Goal: Task Accomplishment & Management: Complete application form

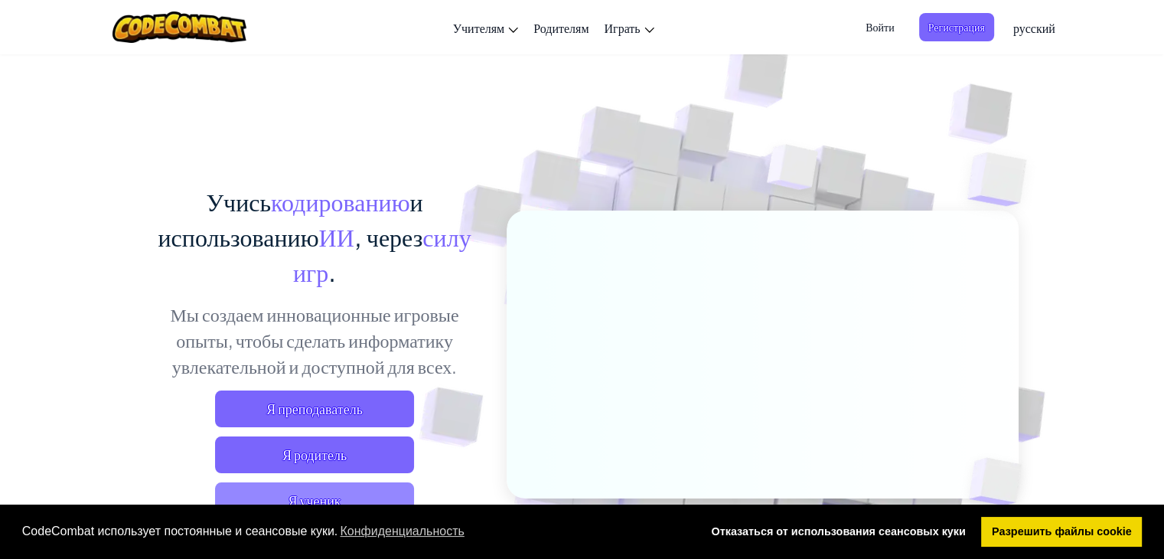
click at [308, 494] on span "Я ученик" at bounding box center [314, 500] width 199 height 37
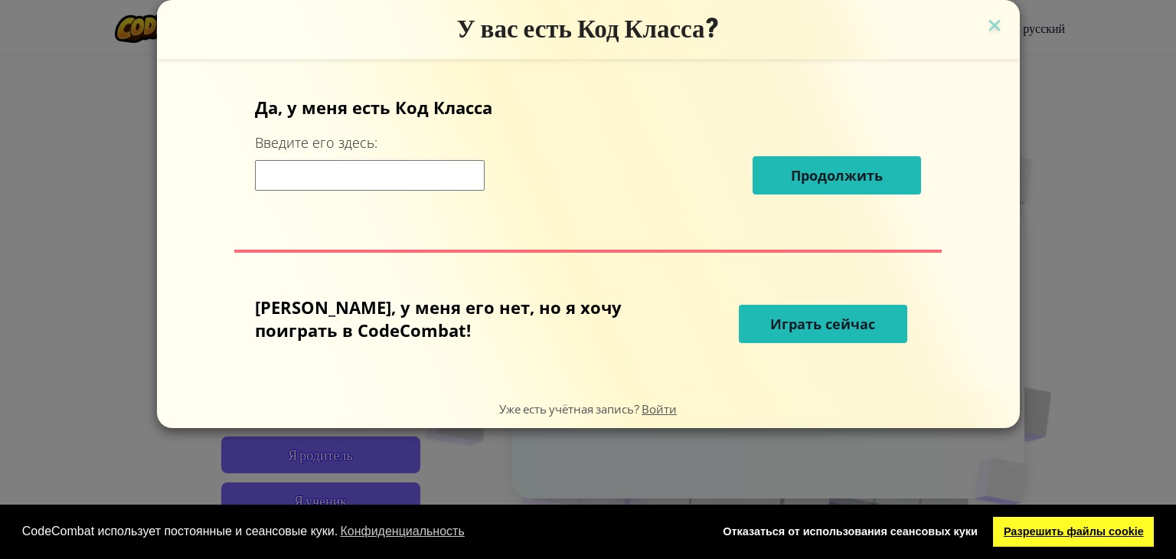
click at [1082, 537] on link "Разрешить файлы cookie" at bounding box center [1073, 532] width 161 height 31
click at [484, 162] on input at bounding box center [370, 175] width 230 height 31
click at [824, 325] on span "Играть сейчас" at bounding box center [822, 324] width 105 height 18
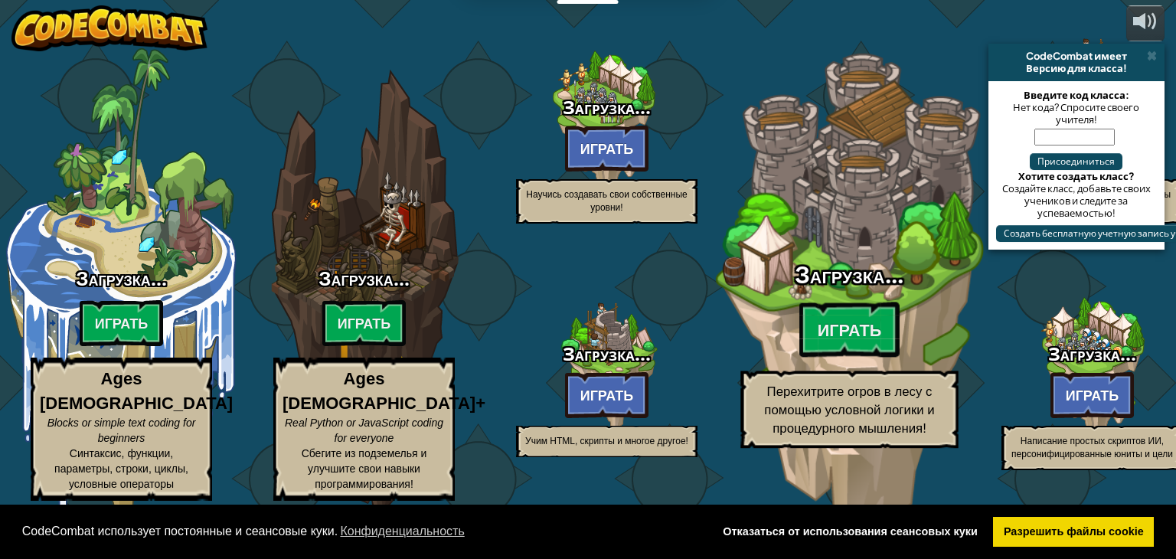
select select "ru"
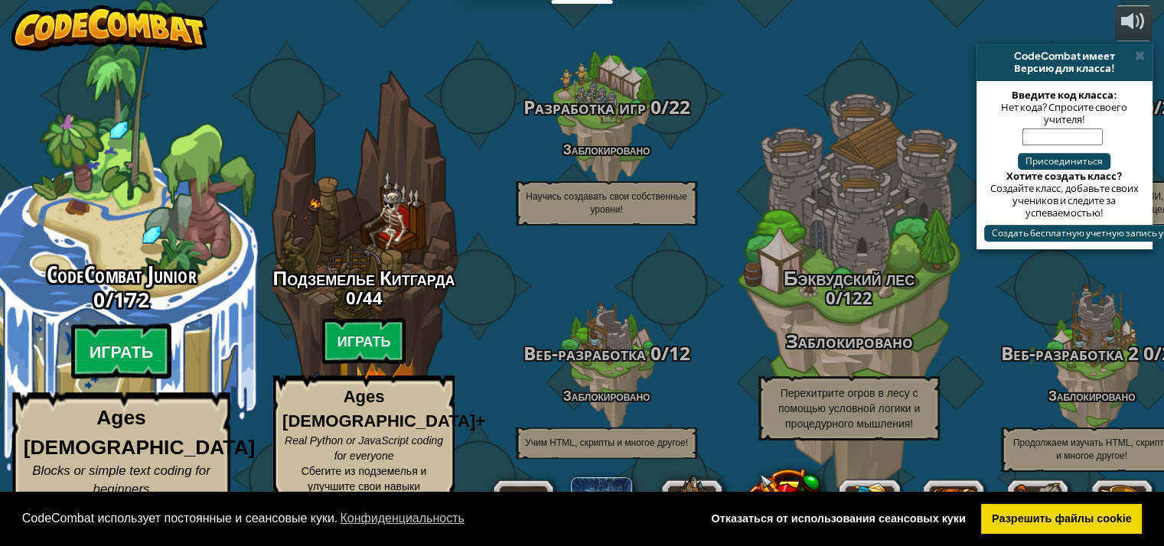
click at [145, 456] on p "Ages [DEMOGRAPHIC_DATA] Blocks or simple text coding for beginners Синтаксис, ф…" at bounding box center [120, 478] width 217 height 171
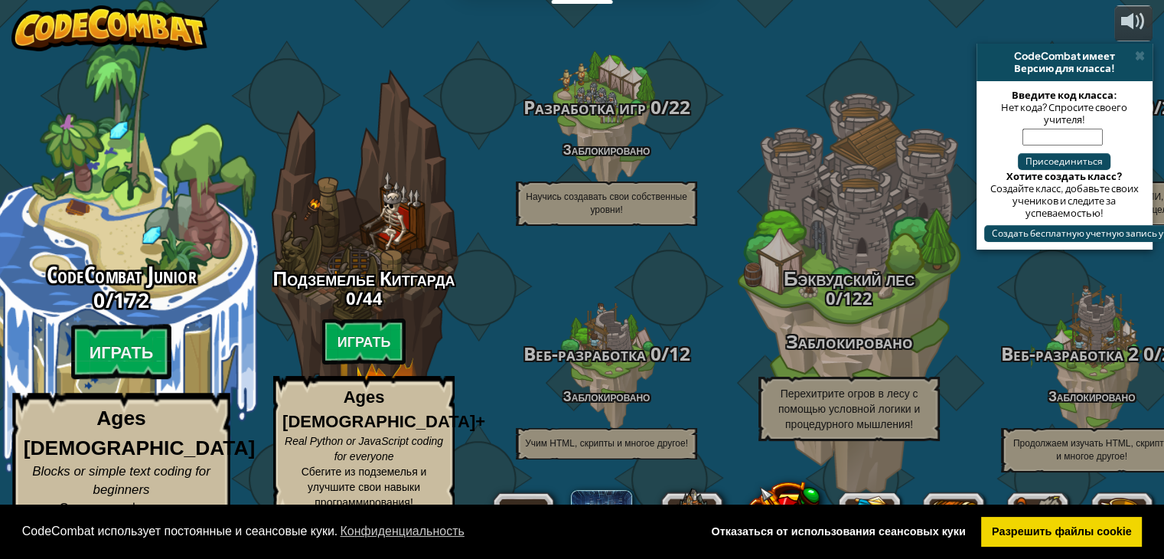
select select "ru"
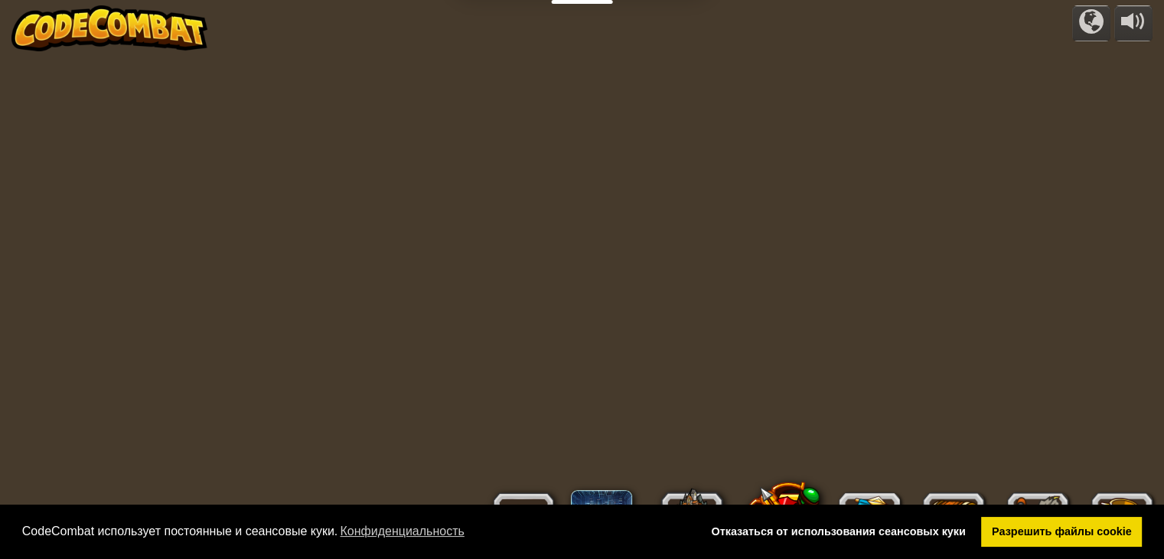
select select "ru"
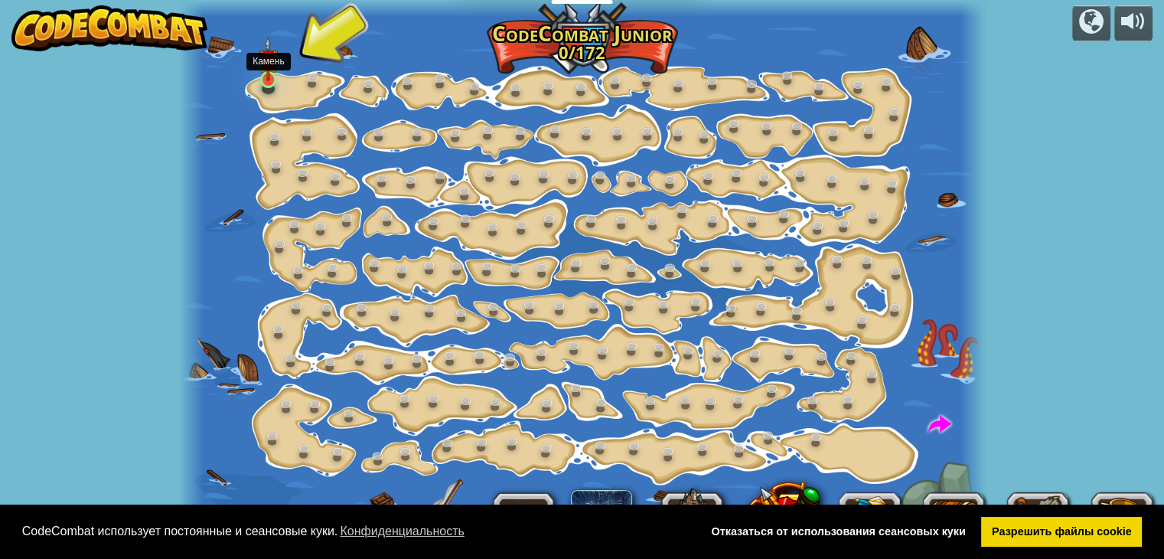
click at [269, 75] on img at bounding box center [269, 59] width 20 height 45
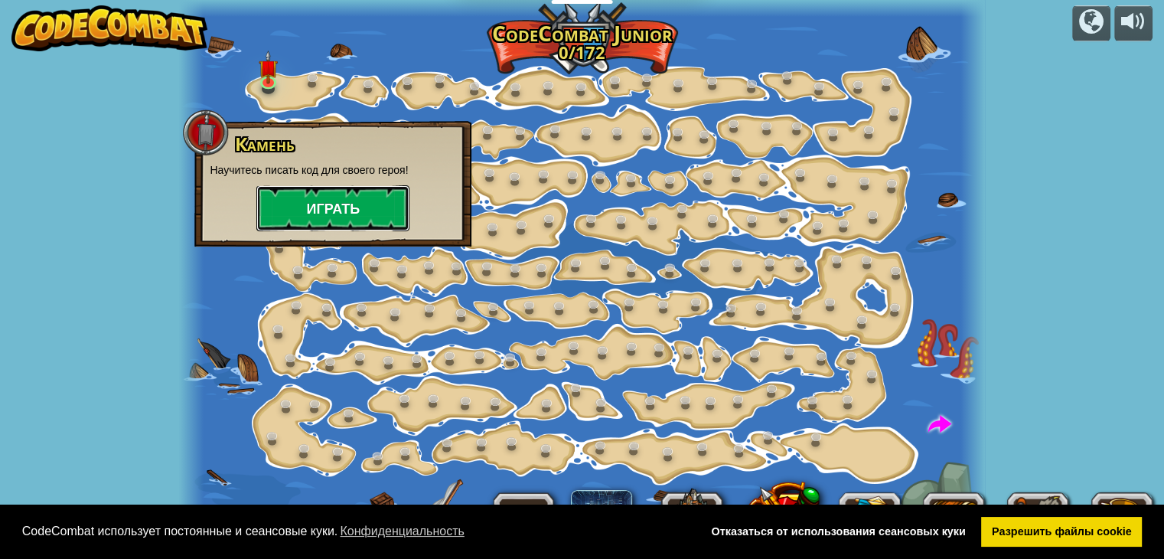
click at [307, 212] on button "Играть" at bounding box center [332, 208] width 153 height 46
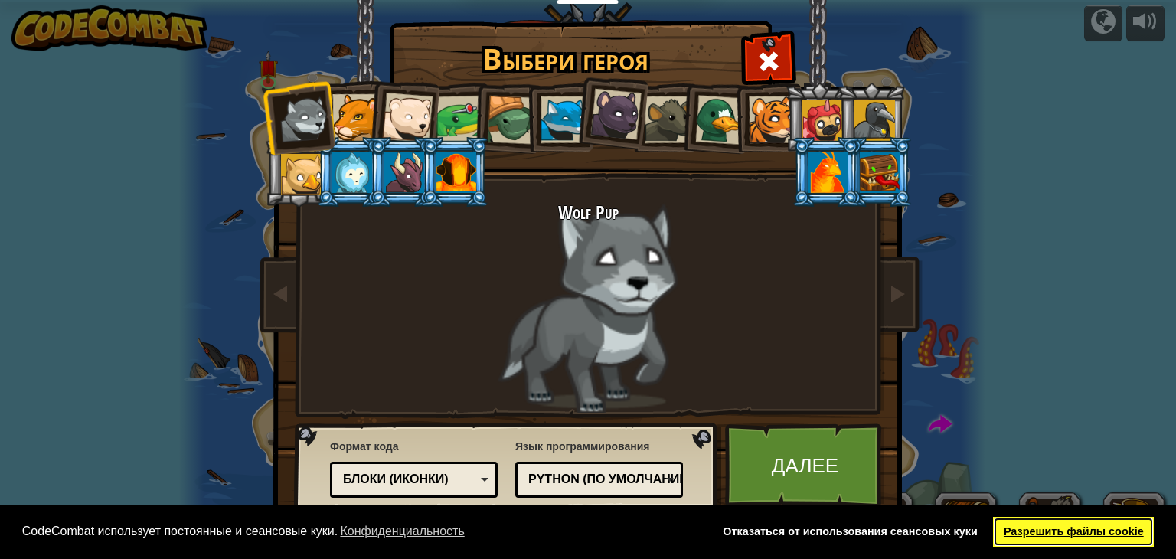
click at [1075, 524] on link "Разрешить файлы cookie" at bounding box center [1073, 532] width 161 height 31
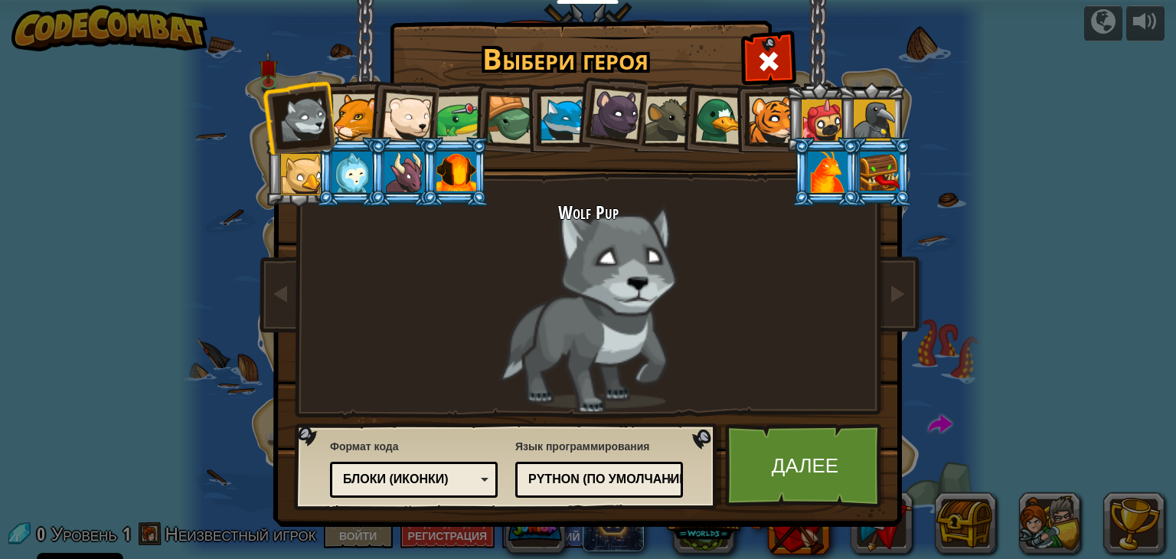
click at [597, 479] on div "Python (По умолчанию)" at bounding box center [594, 480] width 132 height 18
click at [477, 482] on div "Блоки (иконки)" at bounding box center [414, 480] width 148 height 24
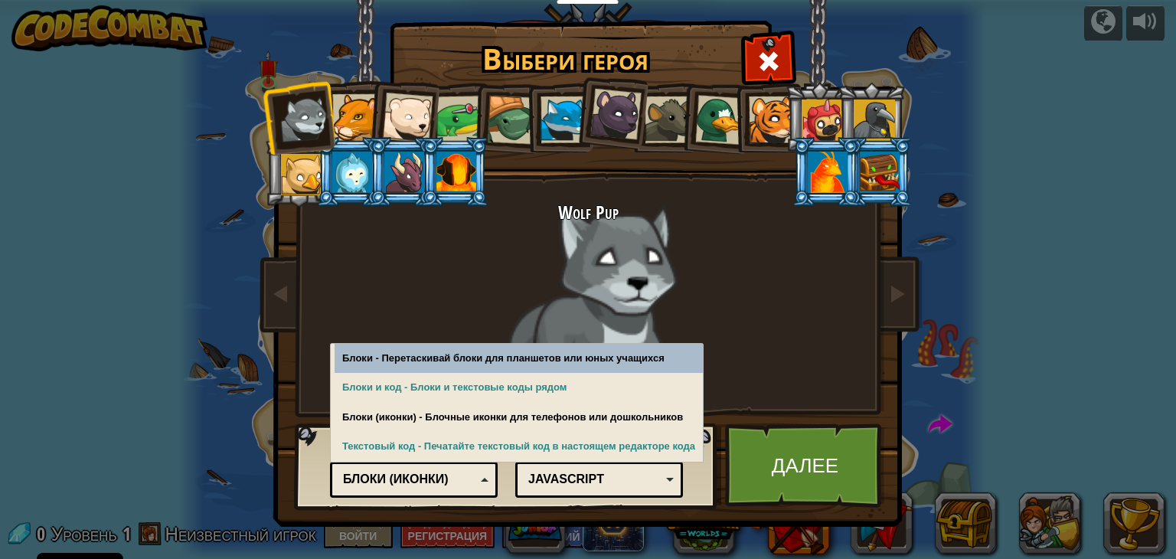
drag, startPoint x: 484, startPoint y: 481, endPoint x: 514, endPoint y: 473, distance: 31.6
click at [514, 473] on div "Формат кода Текстовый код Блоки и код Блоки Блоки (иконки) Блоки (иконки) Блоки…" at bounding box center [506, 466] width 414 height 78
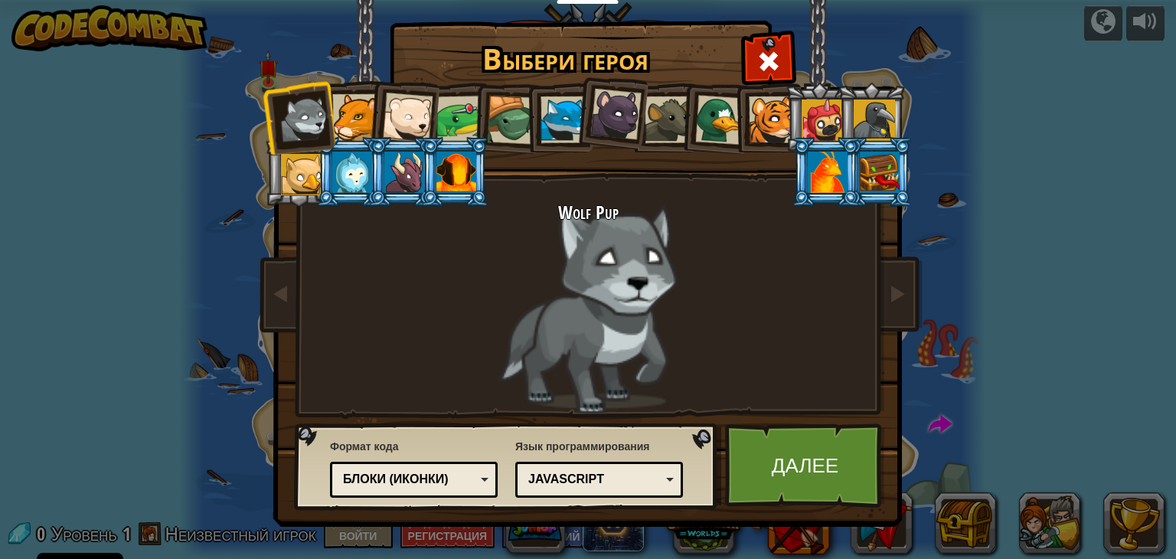
click at [483, 476] on div "Блоки (иконки)" at bounding box center [414, 480] width 148 height 24
click at [845, 469] on link "Далее" at bounding box center [805, 465] width 160 height 84
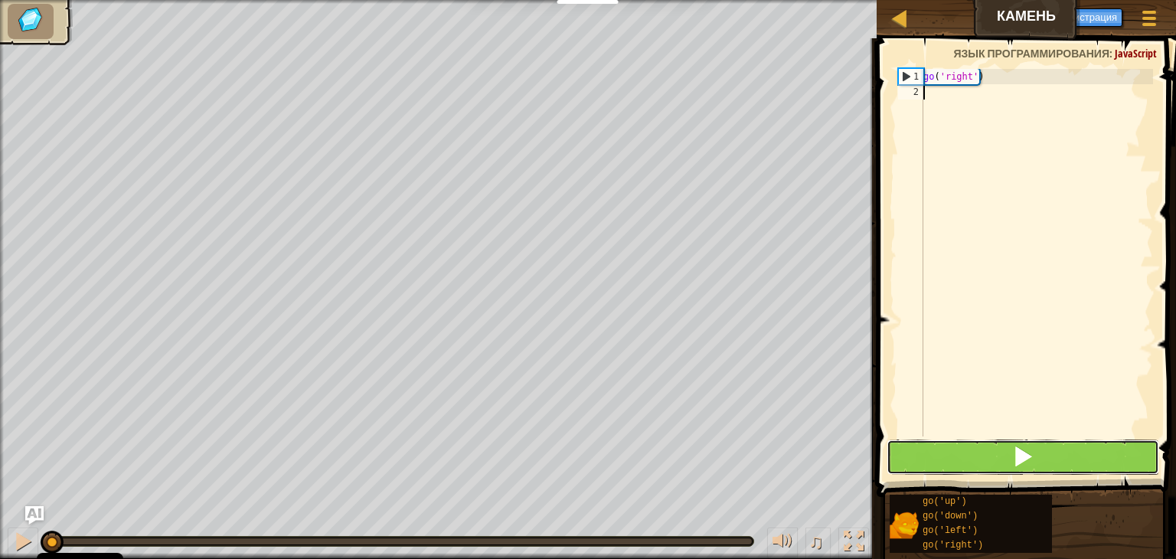
click at [1026, 453] on span at bounding box center [1022, 455] width 21 height 21
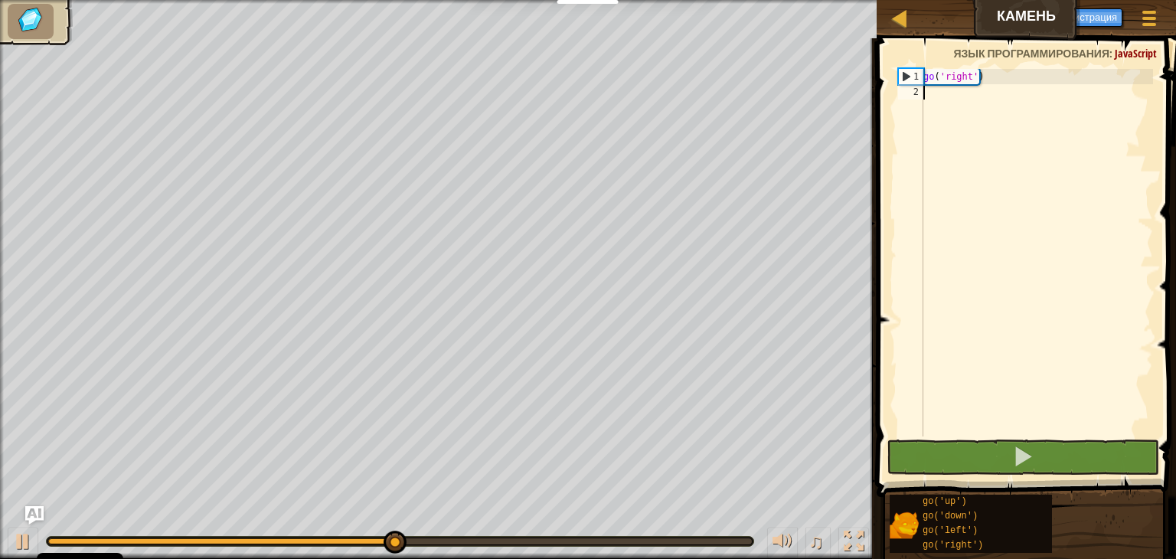
scroll to position [7, 0]
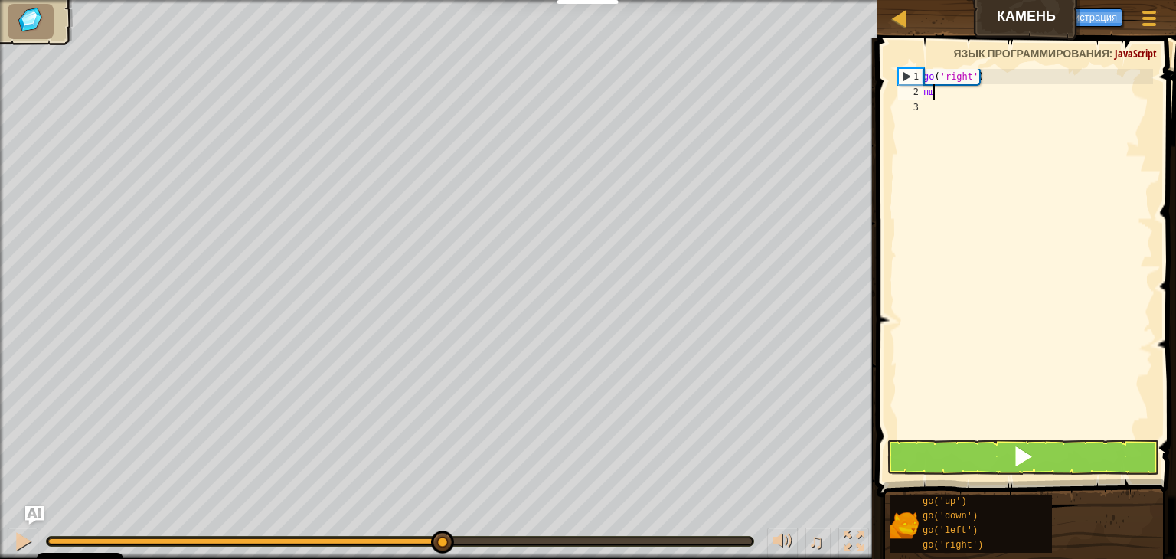
type textarea "п"
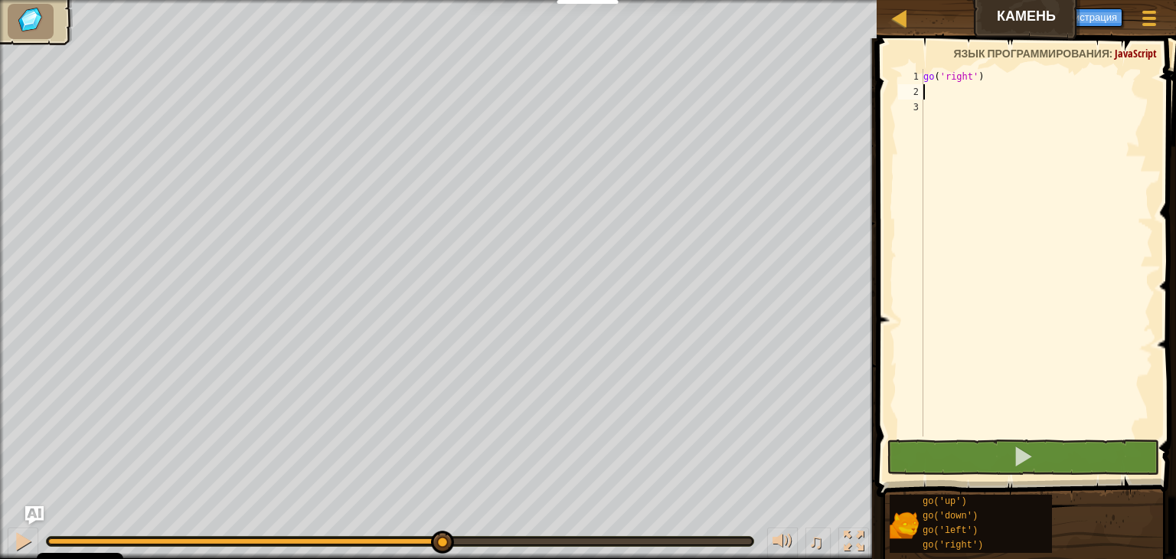
type textarea "go"
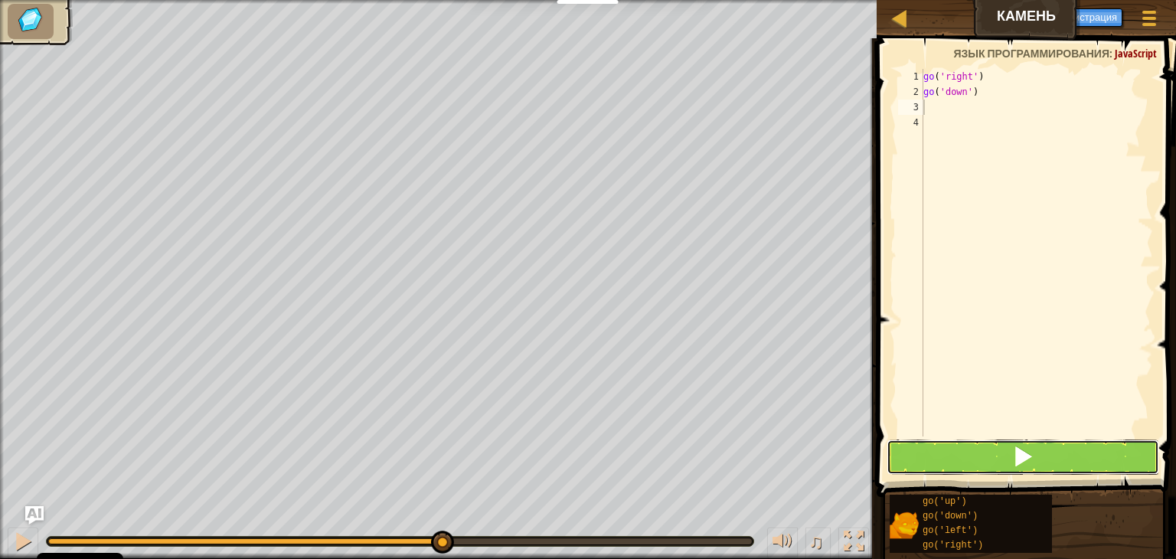
click at [1055, 444] on button at bounding box center [1022, 456] width 272 height 35
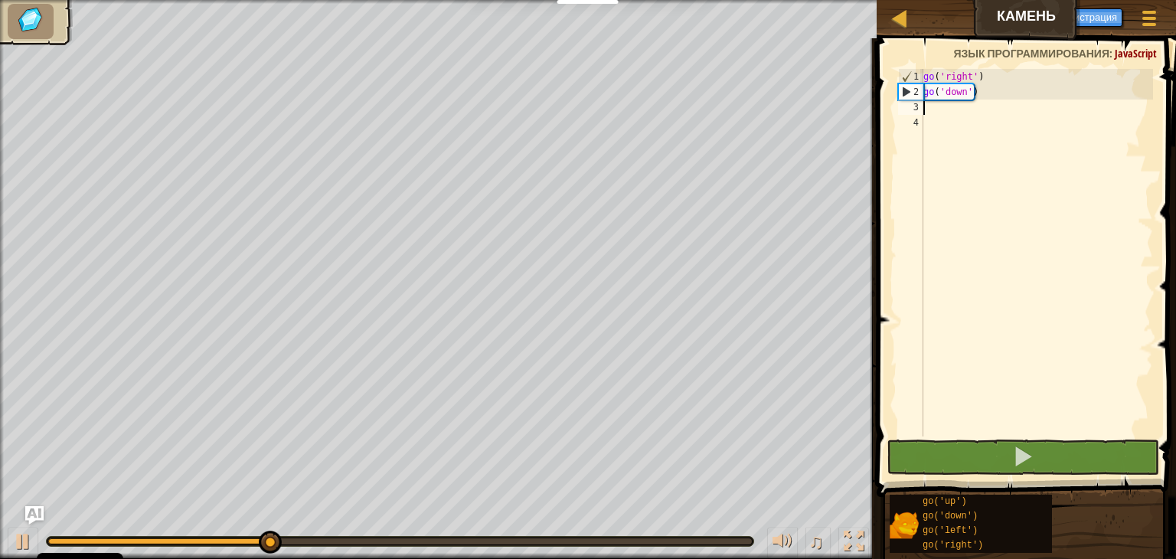
click at [983, 113] on div "go ( 'right' ) go ( 'down' )" at bounding box center [1036, 268] width 233 height 398
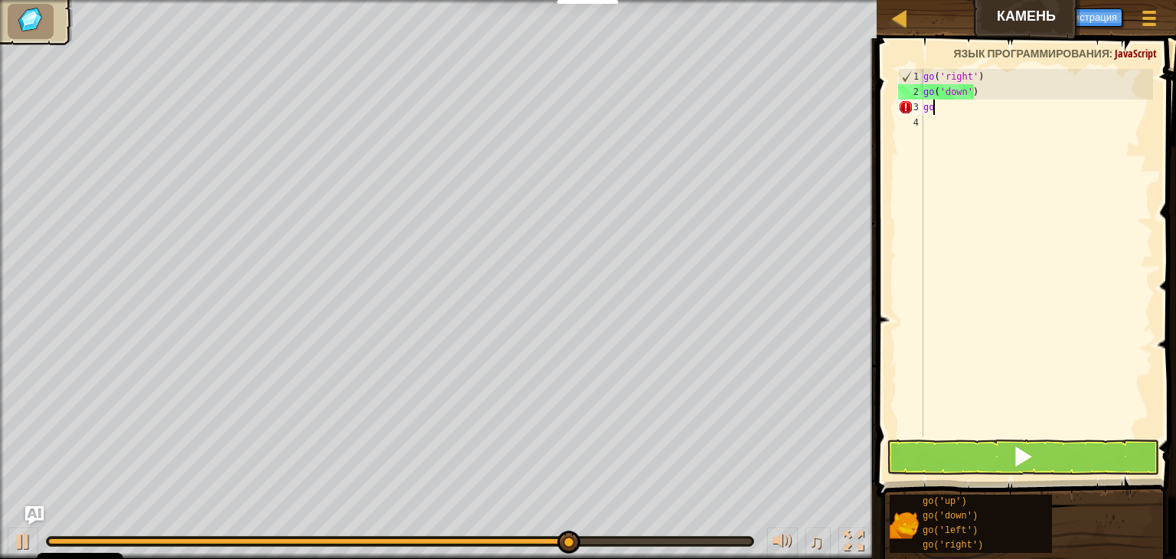
type textarea "g"
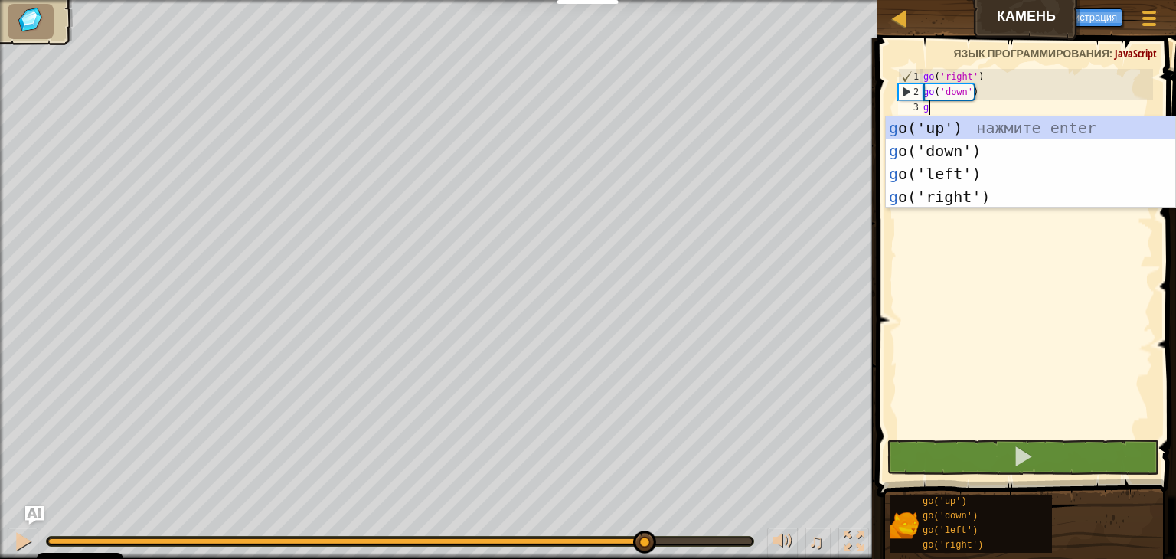
type textarea "go"
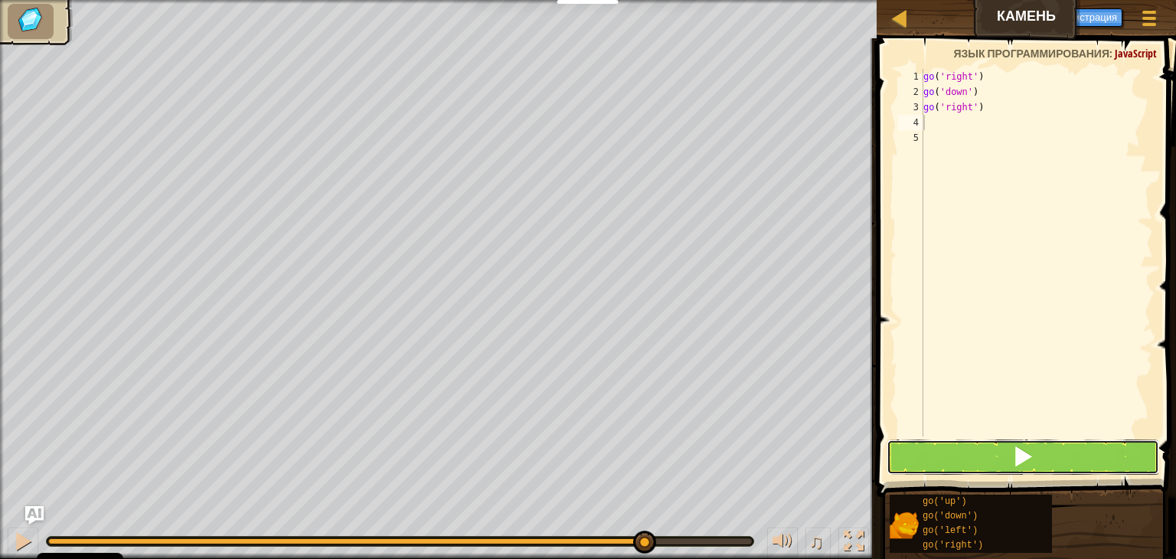
click at [1030, 461] on span at bounding box center [1022, 455] width 21 height 21
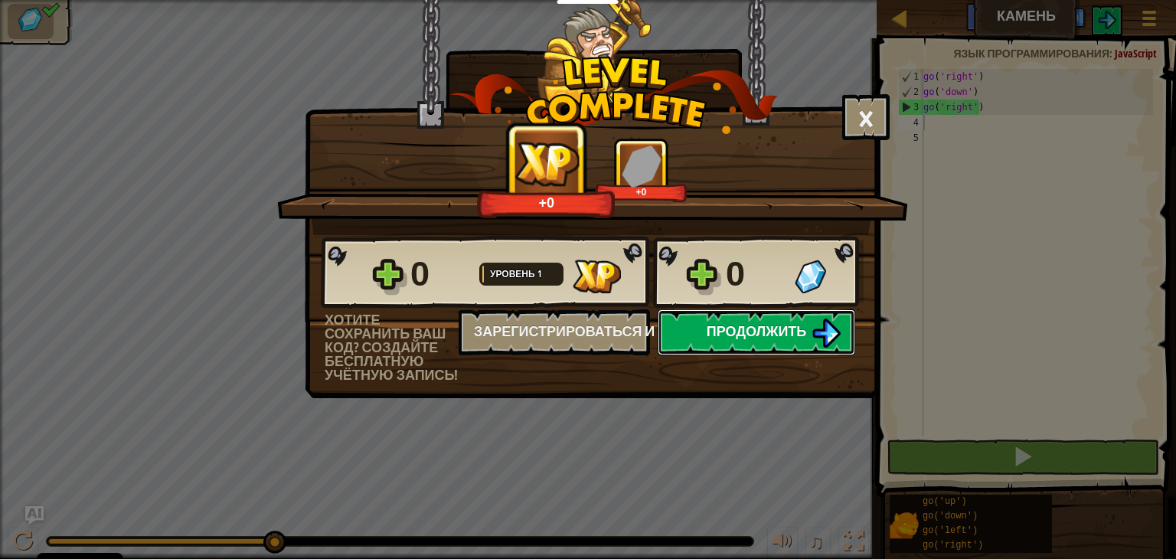
click at [775, 331] on span "Продолжить" at bounding box center [756, 330] width 100 height 19
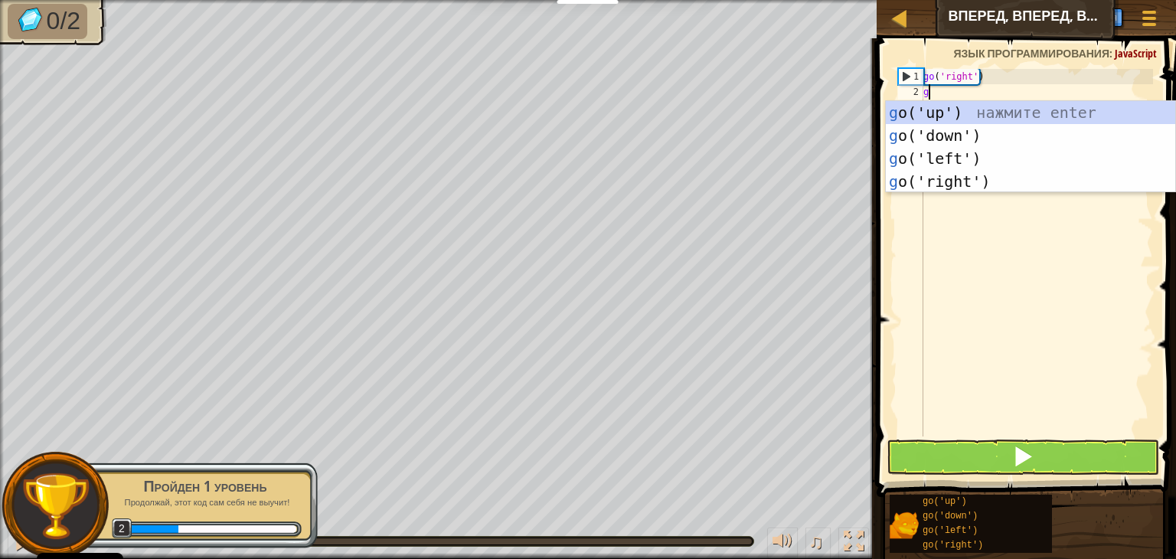
scroll to position [7, 0]
type textarea "go"
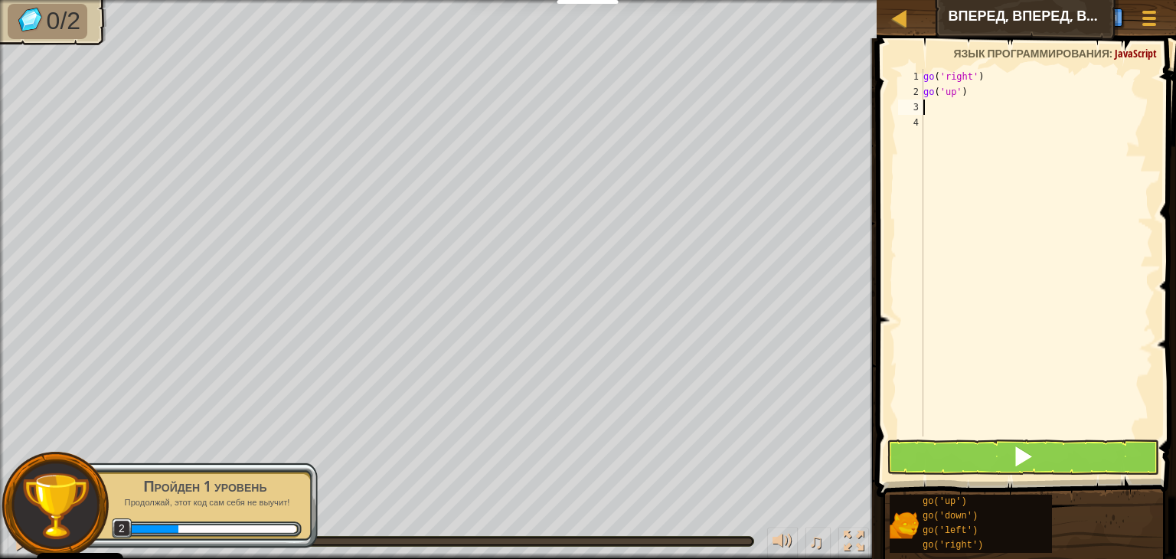
type textarea "g"
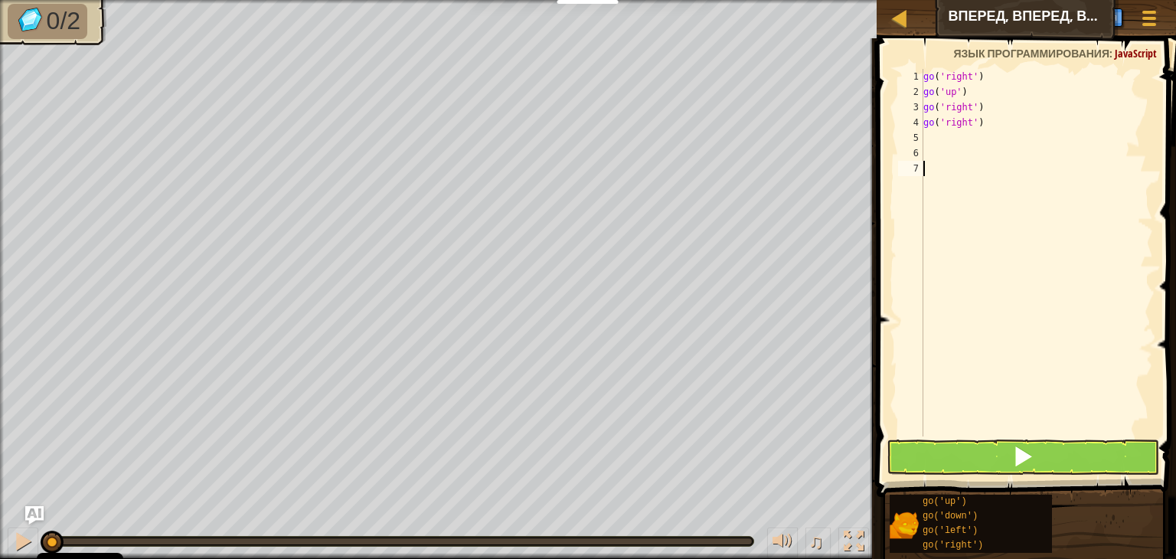
click at [1017, 429] on div "go ( 'right' ) go ( 'up' ) go ( 'right' ) go ( 'right' )" at bounding box center [1036, 268] width 233 height 398
click at [1010, 451] on button at bounding box center [1022, 456] width 272 height 35
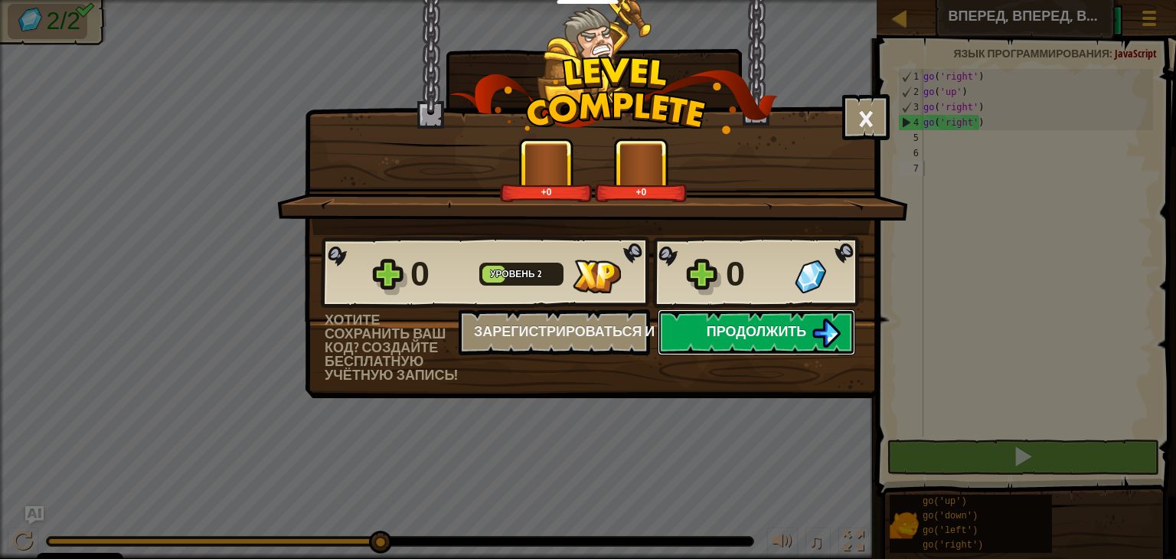
click at [746, 333] on span "Продолжить" at bounding box center [756, 330] width 100 height 19
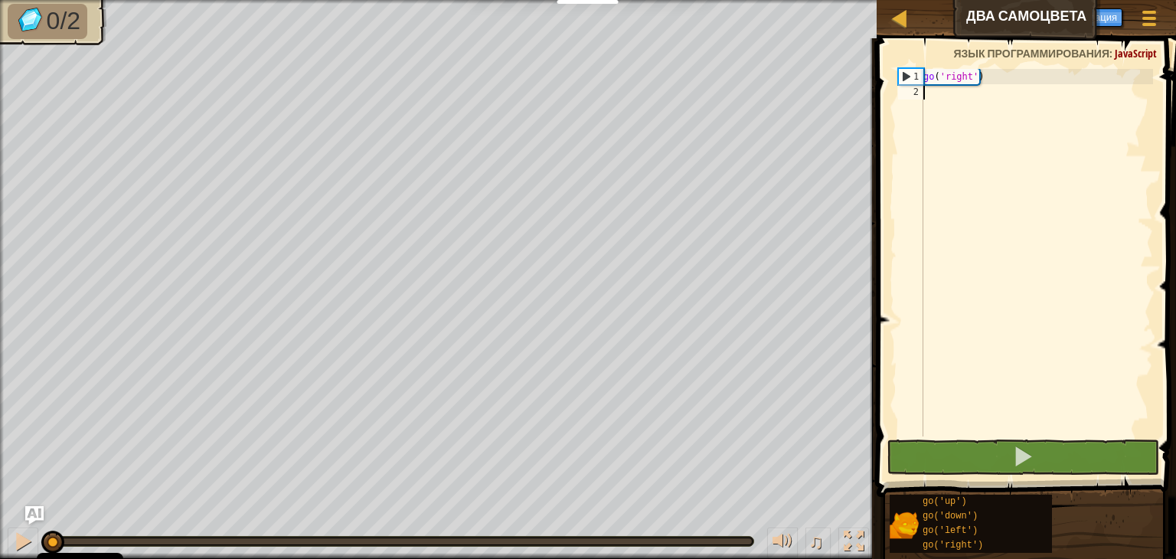
type textarea "g"
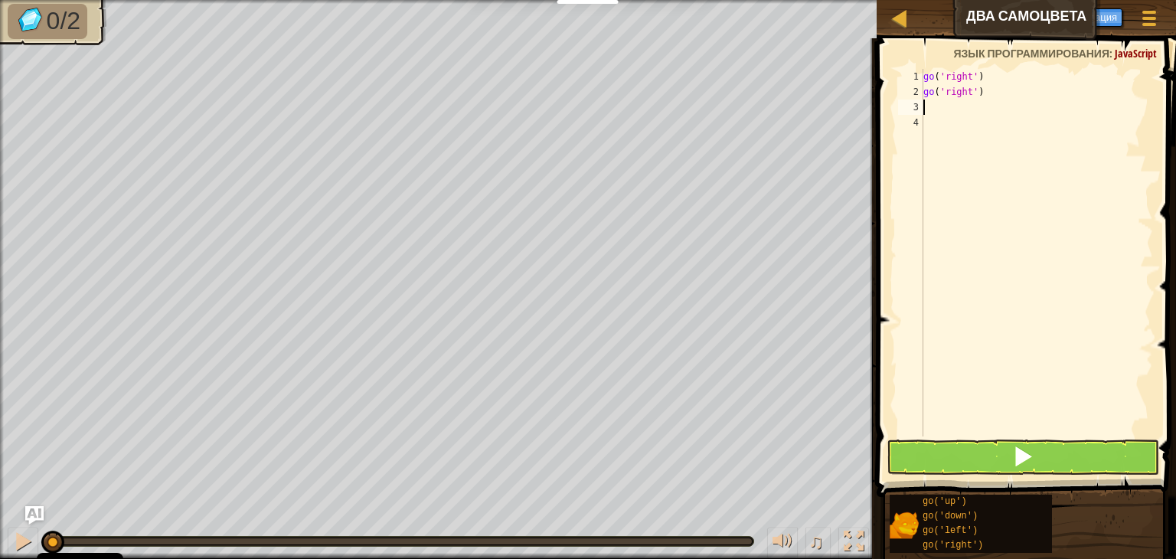
type textarea "go('right')"
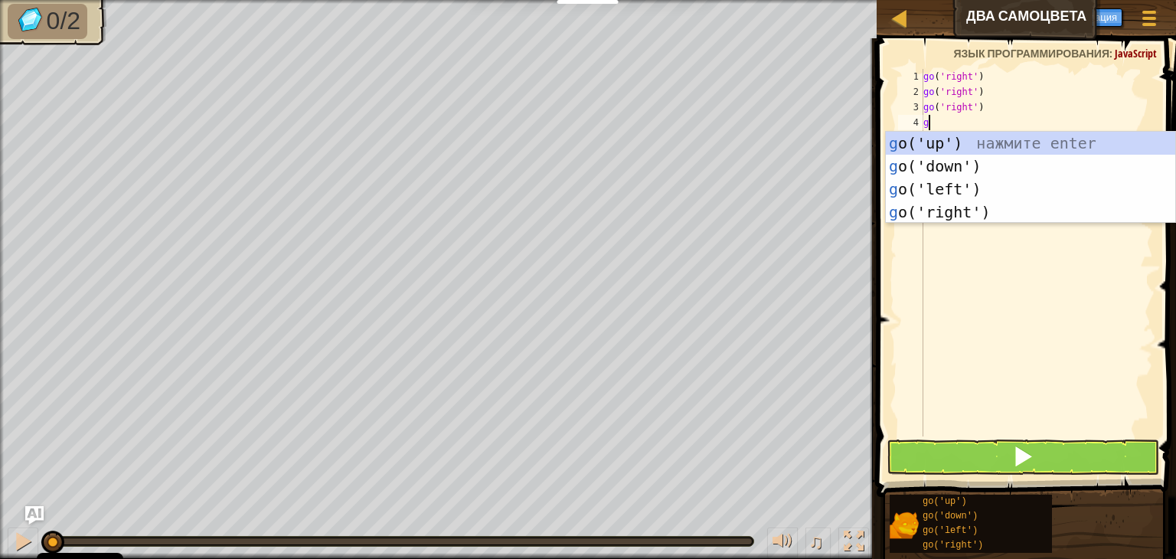
type textarea "go"
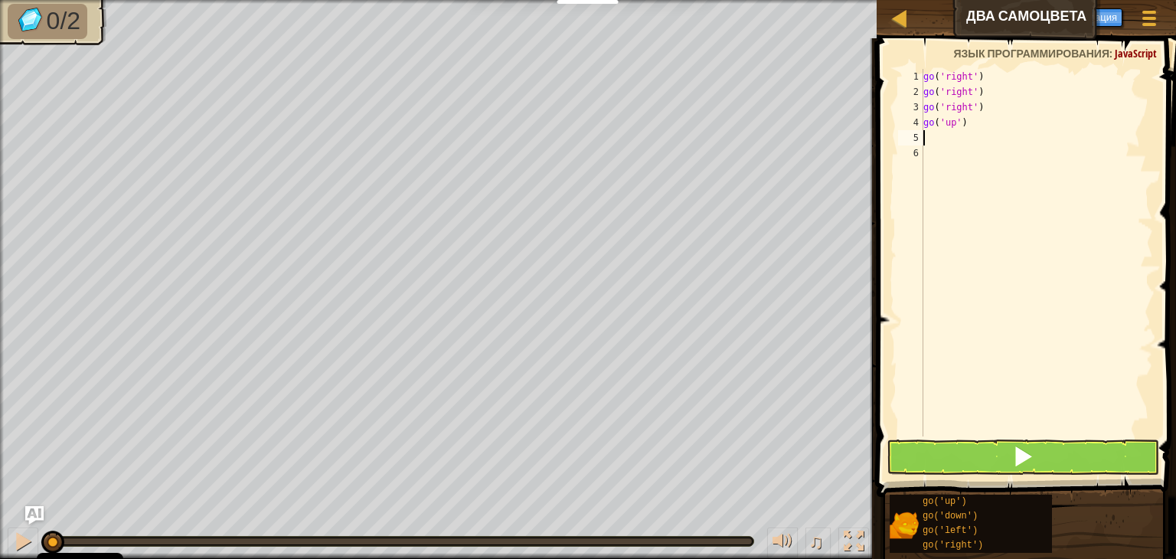
type textarea "g"
click at [984, 449] on button at bounding box center [1022, 456] width 272 height 35
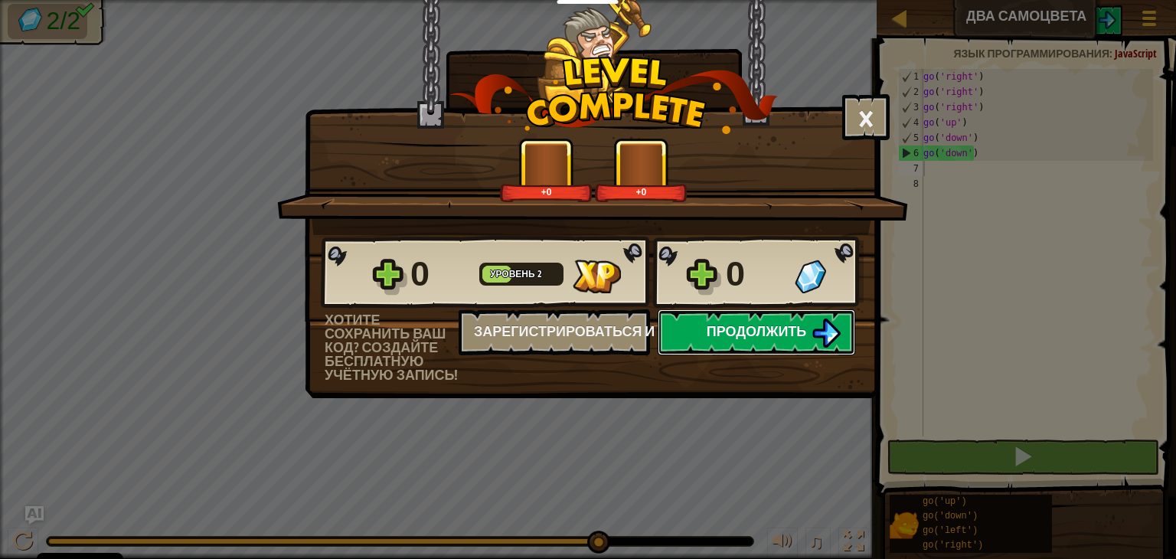
click at [811, 332] on button "Продолжить" at bounding box center [755, 332] width 197 height 46
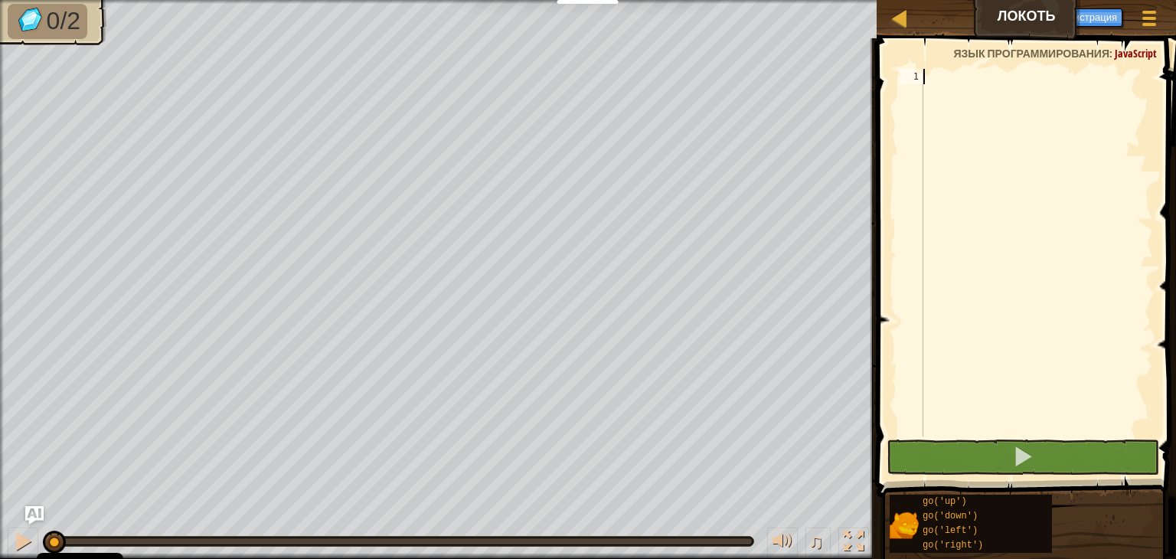
scroll to position [7, 0]
type textarea "go"
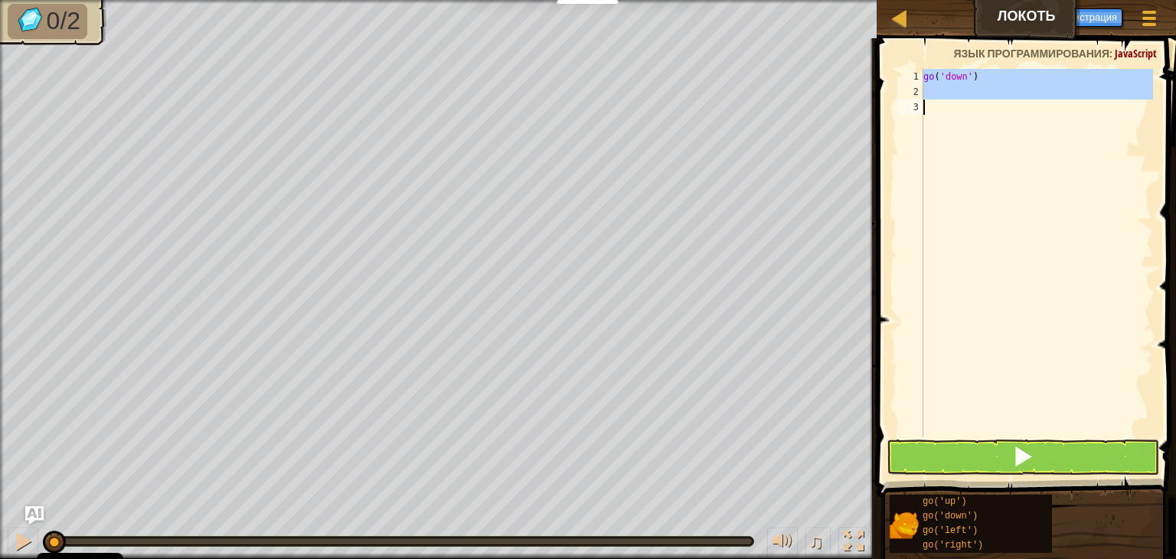
type textarea "go('down')"
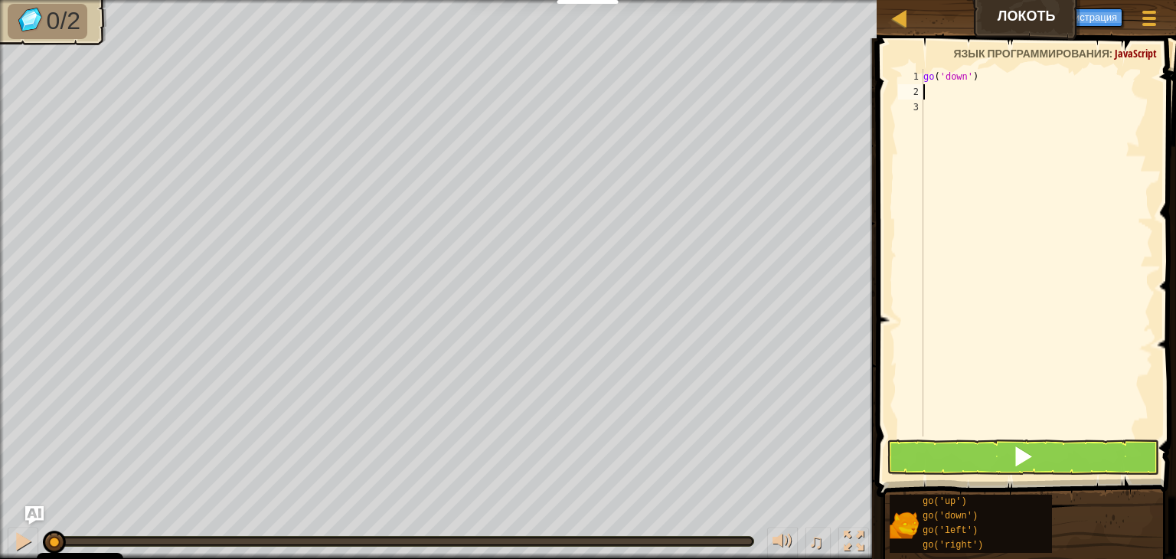
type textarea "go('down')"
type textarea "g"
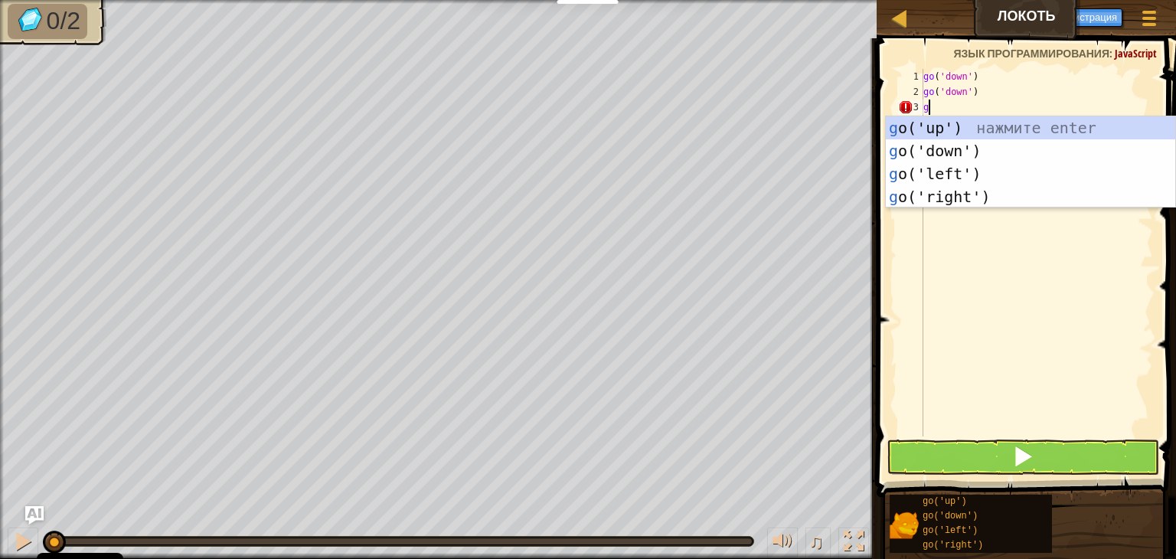
type textarea "go"
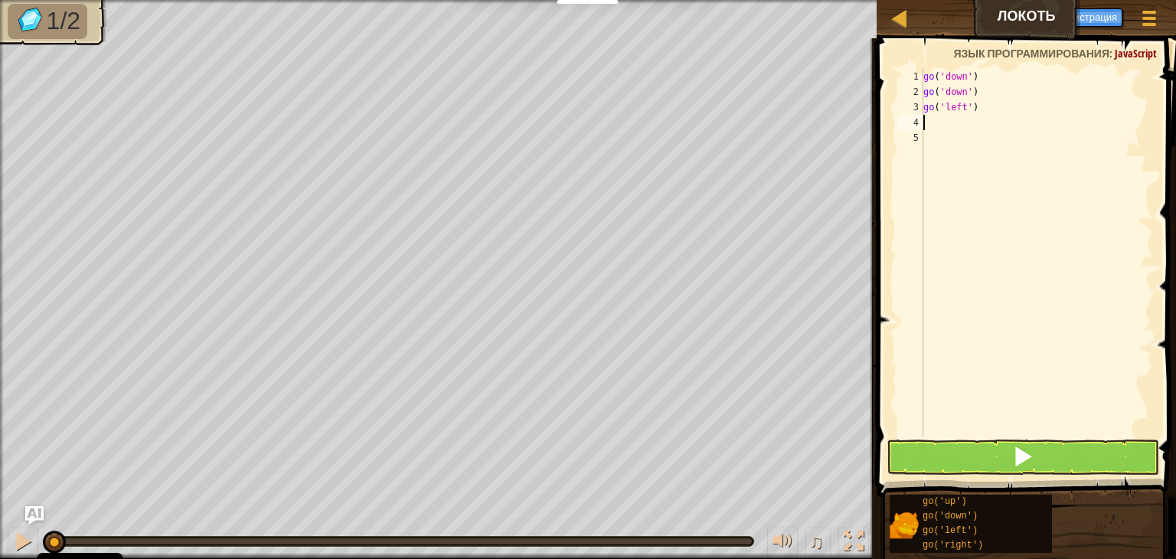
type textarea "g"
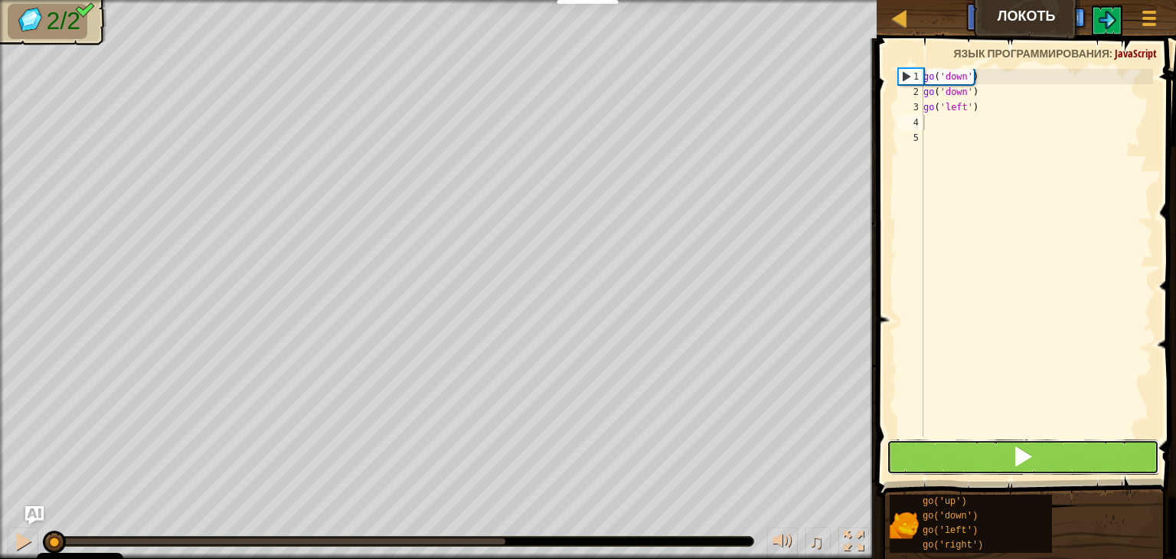
click at [1042, 448] on button at bounding box center [1022, 456] width 272 height 35
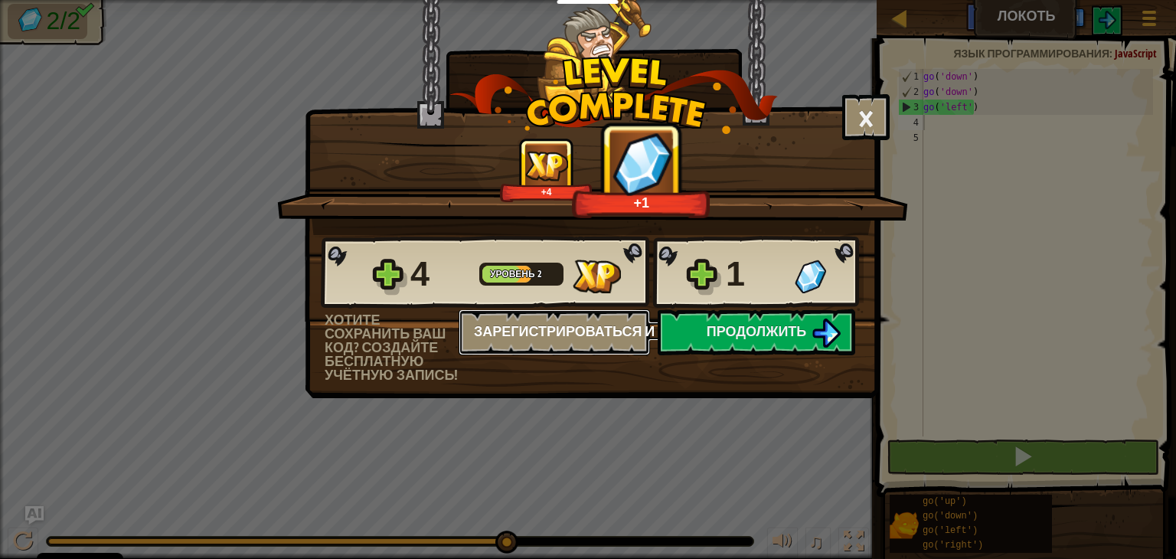
click at [585, 334] on button "Зарегистрироваться и сохранить" at bounding box center [553, 332] width 191 height 46
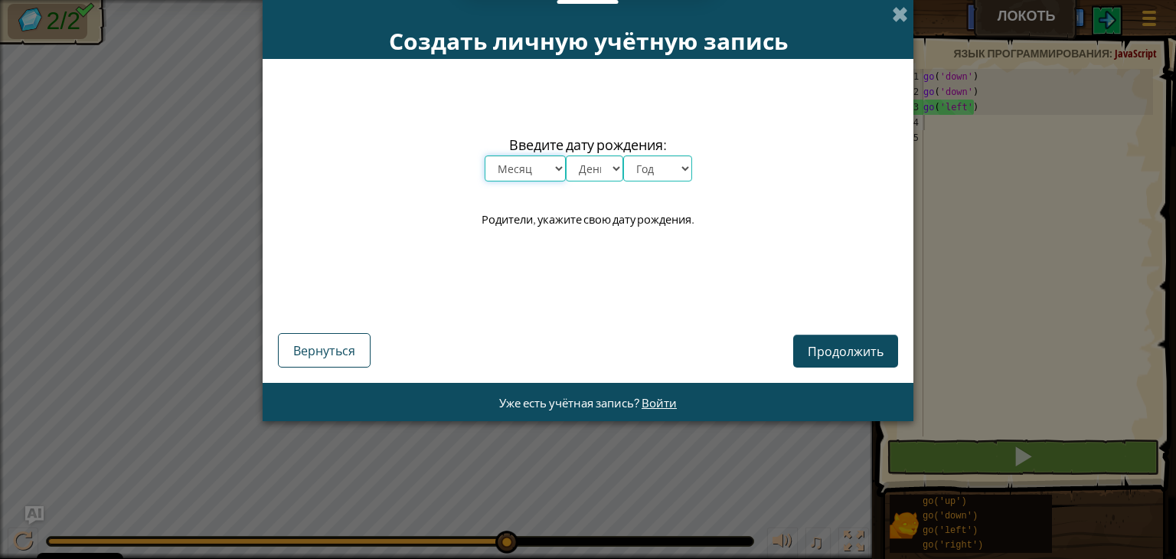
click at [560, 171] on select "Месяц январь февраль март апрель май июнь июль август сентябрь октябрь ноябрь д…" at bounding box center [524, 168] width 81 height 26
select select "3"
click at [484, 155] on select "Месяц январь февраль март апрель май июнь июль август сентябрь октябрь ноябрь д…" at bounding box center [524, 168] width 81 height 26
click at [597, 166] on select "День 1 2 3 4 5 6 7 8 9 10 11 12 13 14 15 16 17 18 19 20 21 22 23 24 25 26 27 28…" at bounding box center [594, 168] width 57 height 26
select select "24"
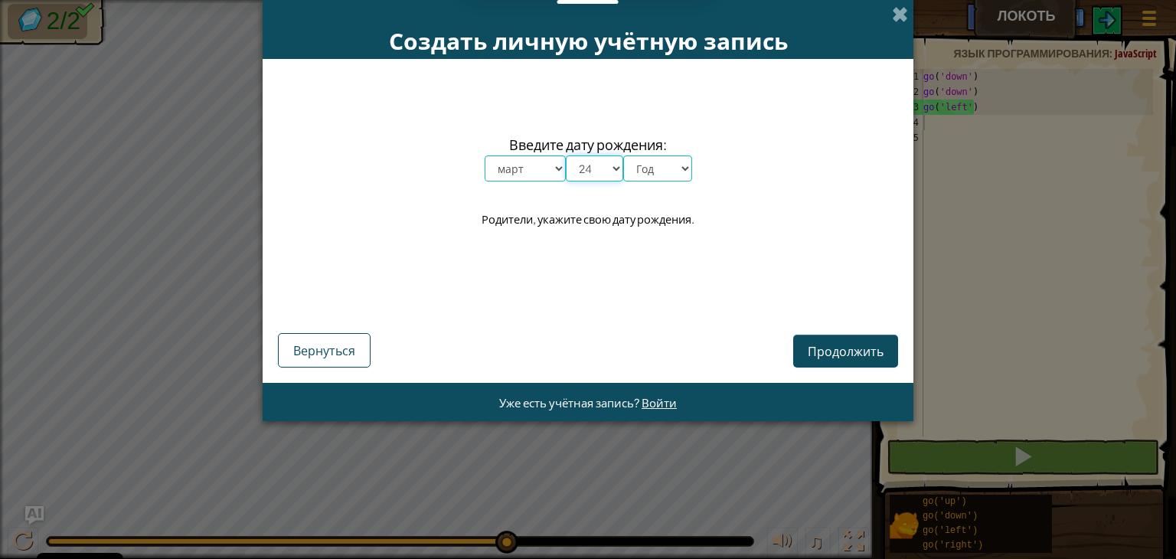
click at [566, 155] on select "День 1 2 3 4 5 6 7 8 9 10 11 12 13 14 15 16 17 18 19 20 21 22 23 24 25 26 27 28…" at bounding box center [594, 168] width 57 height 26
click at [662, 181] on div "Введите дату рождения: Месяц январь февраль март апрель май июнь июль август се…" at bounding box center [588, 181] width 620 height 215
click at [661, 177] on select "Год 2025 2024 2023 2022 2021 2020 2019 2018 2017 2016 2015 2014 2013 2012 2011 …" at bounding box center [657, 168] width 69 height 26
select select "1998"
click at [623, 155] on select "Год 2025 2024 2023 2022 2021 2020 2019 2018 2017 2016 2015 2014 2013 2012 2011 …" at bounding box center [657, 168] width 69 height 26
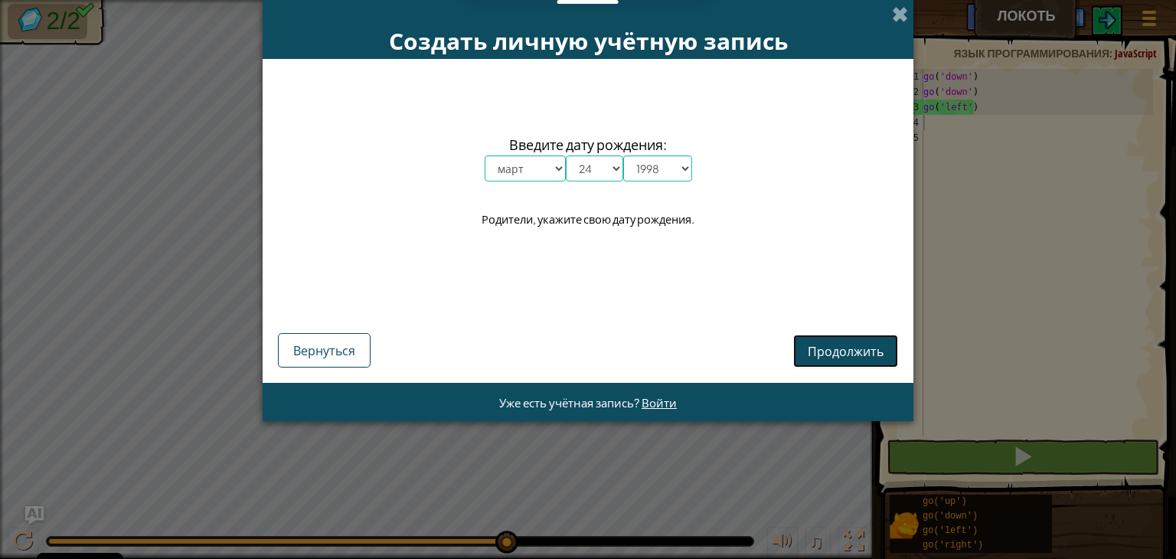
click at [865, 356] on span "Продолжить" at bounding box center [845, 351] width 76 height 16
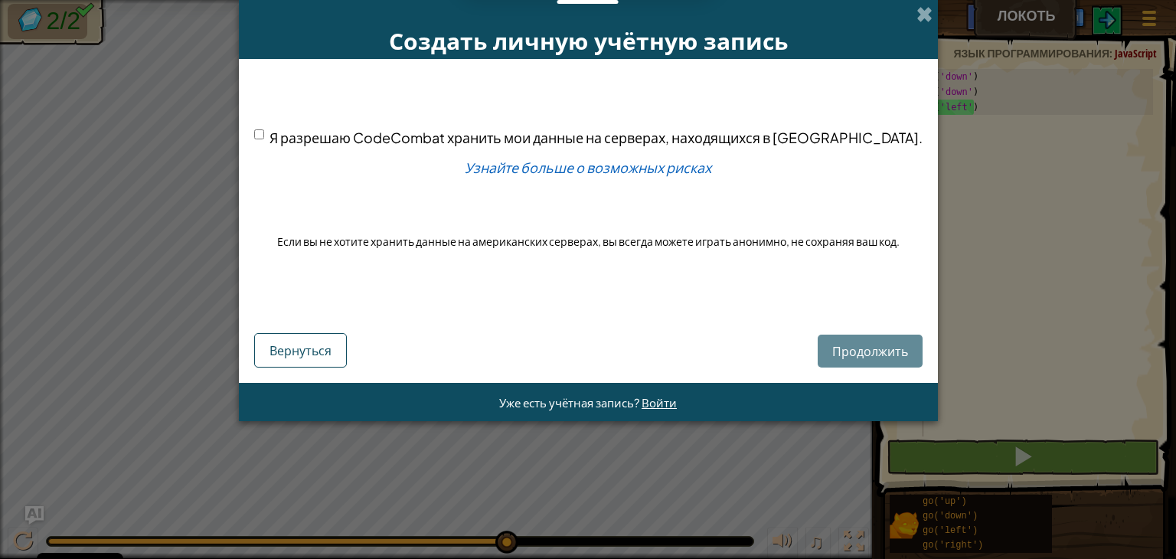
click at [364, 141] on span "Я разрешаю CodeCombat хранить мои данные на серверах, находящихся в [GEOGRAPHIC…" at bounding box center [595, 138] width 653 height 18
click at [264, 139] on input "Я разрешаю CodeCombat хранить мои данные на серверах, находящихся в [GEOGRAPHIC…" at bounding box center [259, 134] width 10 height 10
checkbox input "true"
click at [854, 364] on button "Продолжить" at bounding box center [869, 350] width 105 height 33
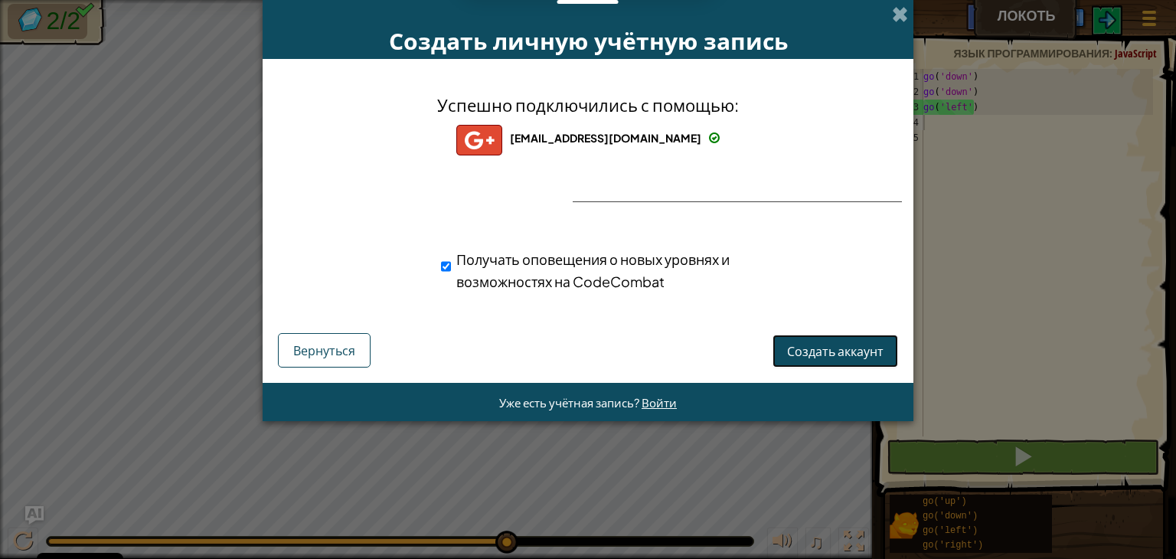
click at [848, 350] on span "Создать аккаунт" at bounding box center [835, 351] width 96 height 16
drag, startPoint x: 451, startPoint y: 262, endPoint x: 461, endPoint y: 272, distance: 14.6
click at [453, 264] on div "Получать оповещения о новых уровнях и возможностях на CodeCombat" at bounding box center [614, 270] width 347 height 44
click at [451, 270] on div "Получать оповещения о новых уровнях и возможностях на CodeCombat" at bounding box center [614, 270] width 347 height 44
click at [445, 270] on input "Получать оповещения о новых уровнях и возможностях на CodeCombat" at bounding box center [446, 266] width 10 height 31
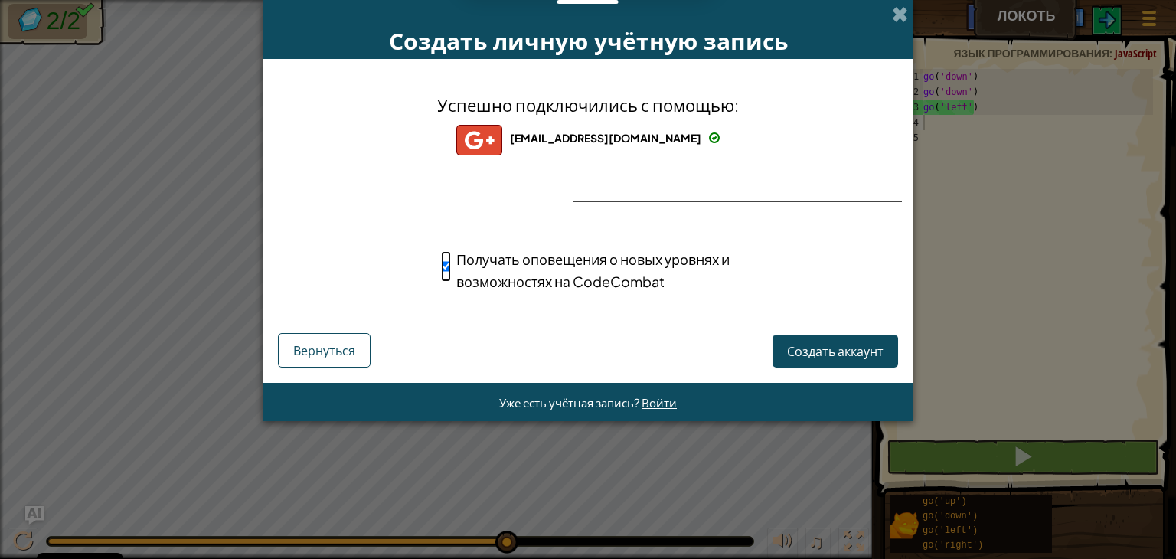
checkbox input "false"
click at [834, 347] on button "Создать аккаунт" at bounding box center [835, 350] width 126 height 33
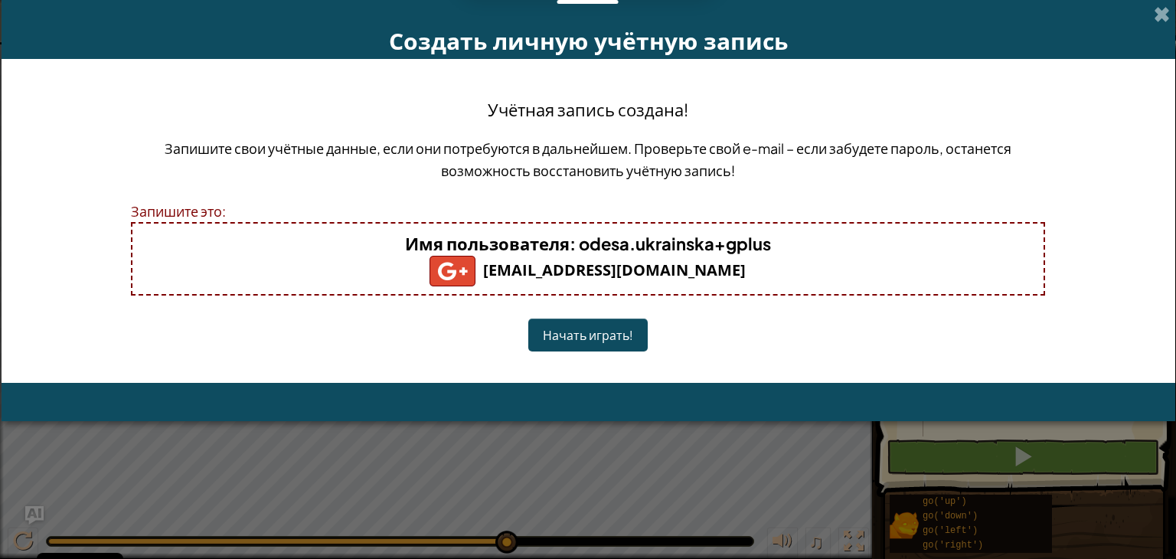
click at [618, 334] on button "Начать играть!" at bounding box center [587, 334] width 119 height 33
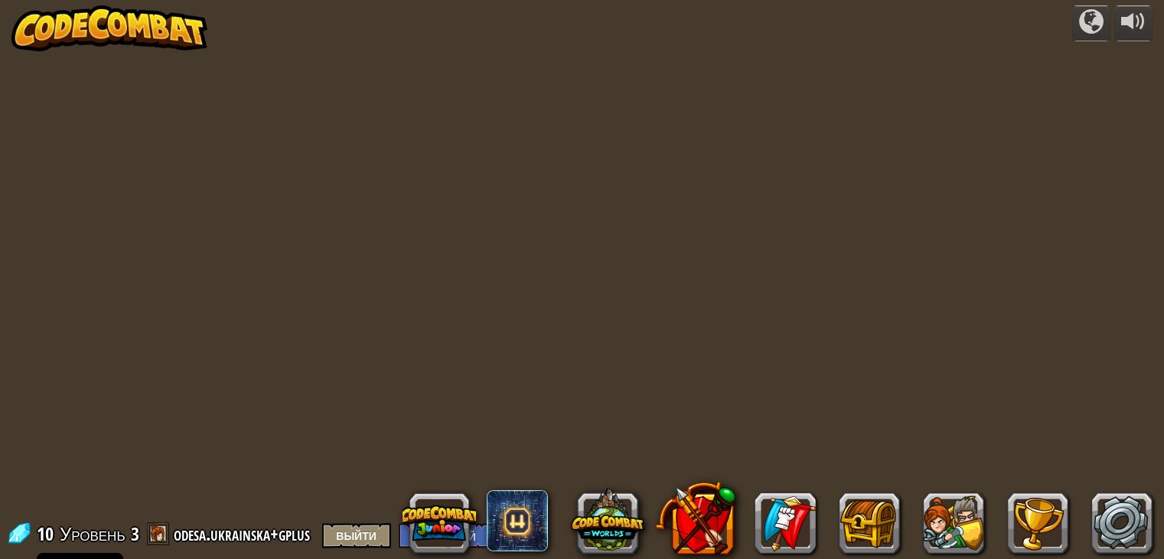
select select "ru"
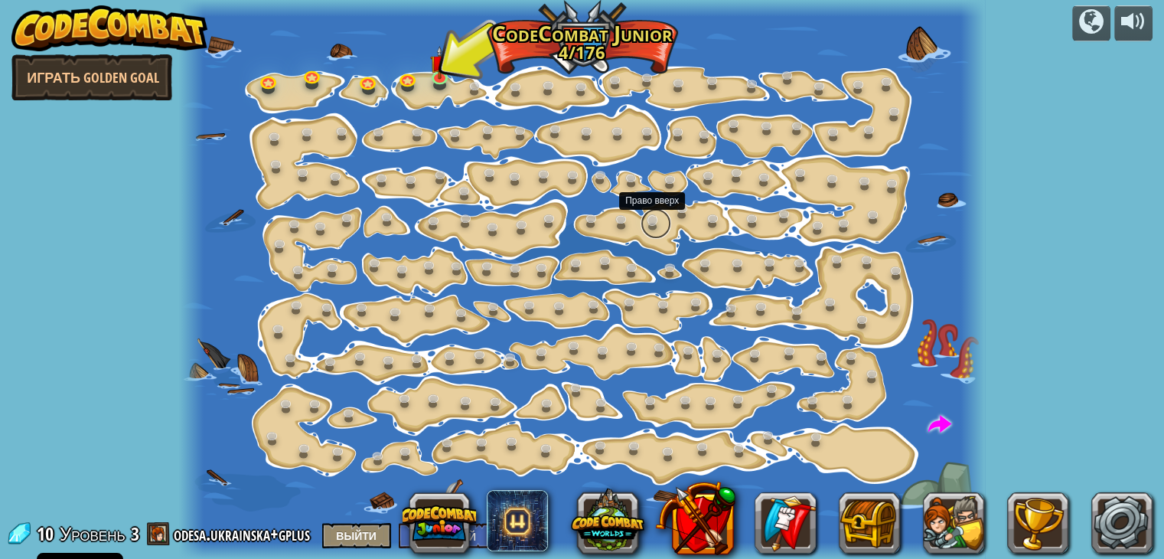
click at [652, 225] on link at bounding box center [656, 223] width 31 height 31
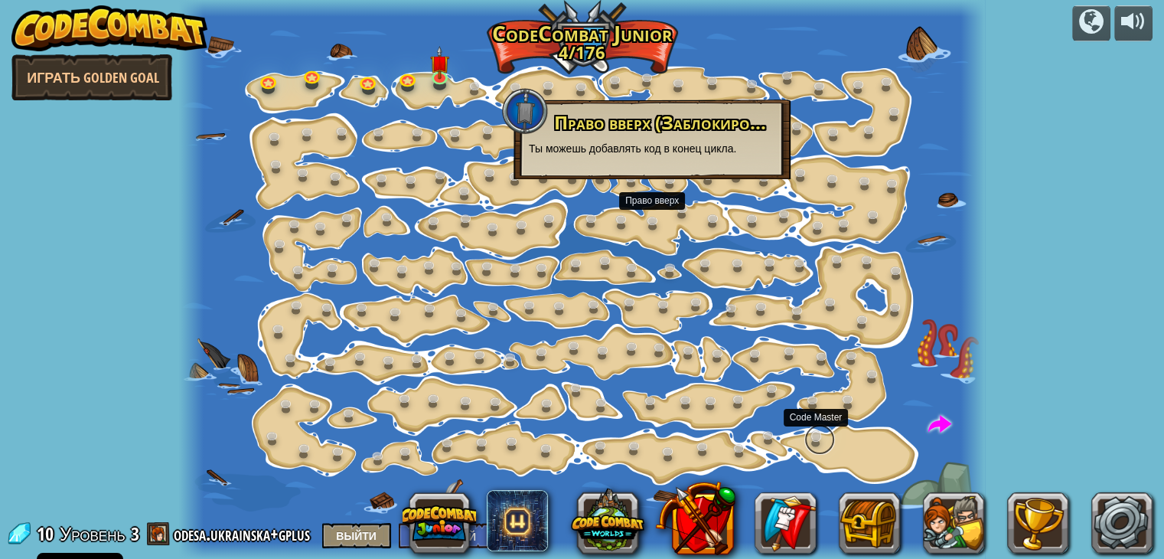
click at [816, 438] on link at bounding box center [819, 439] width 31 height 31
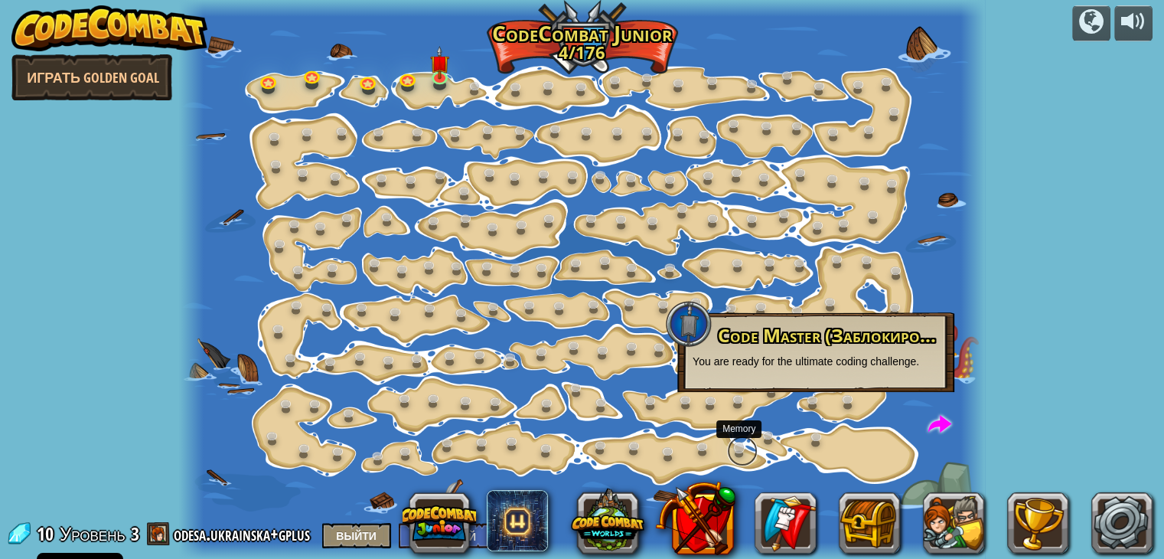
click at [747, 452] on link at bounding box center [742, 451] width 31 height 31
